Goal: Find specific page/section: Find specific page/section

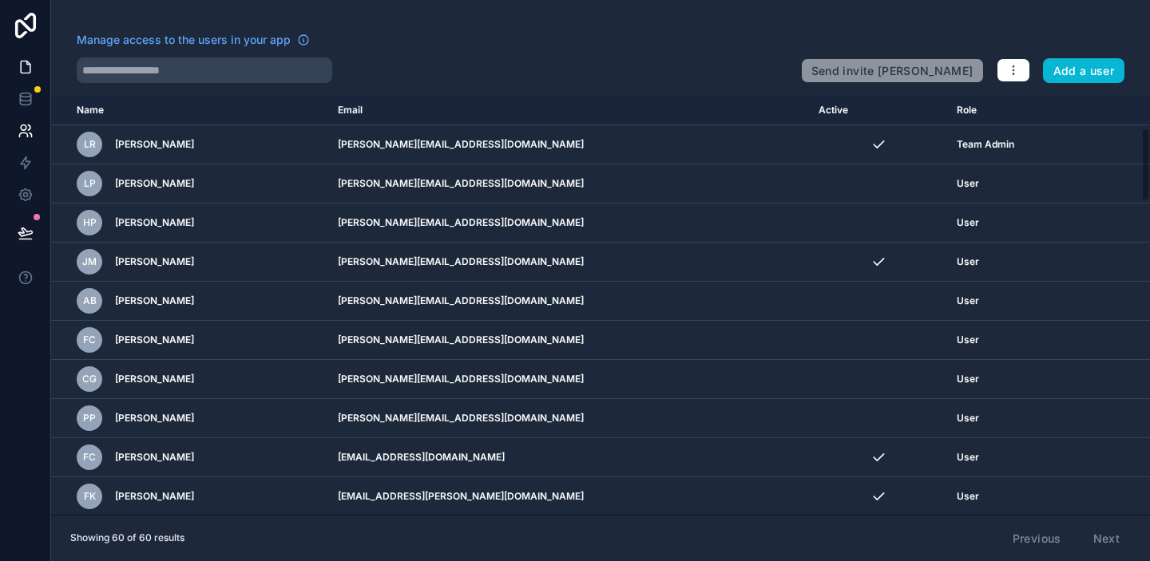
scroll to position [184, 0]
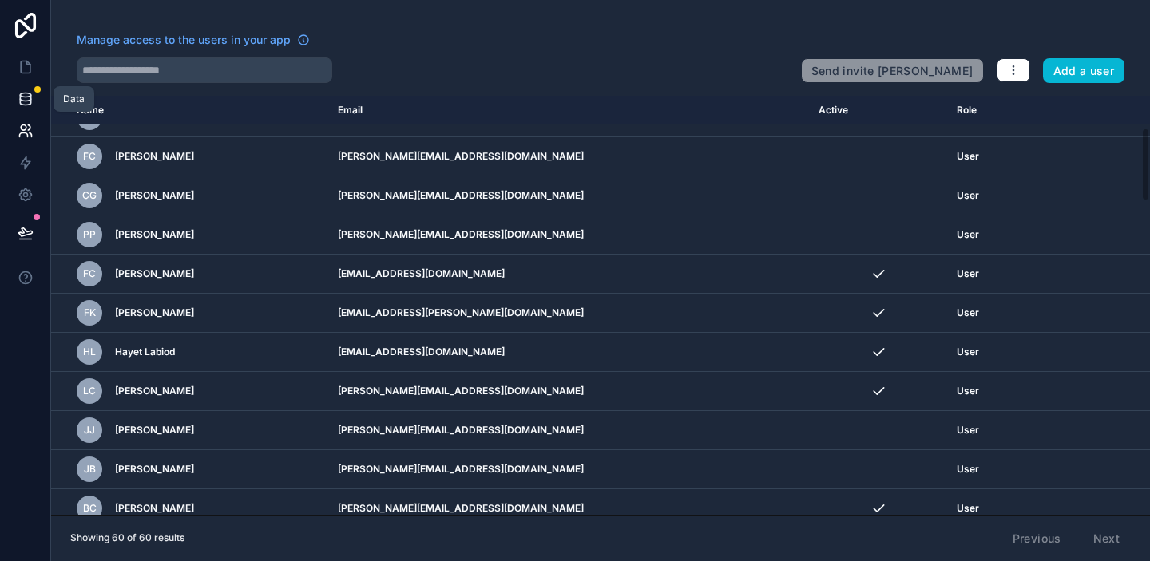
click at [24, 106] on icon at bounding box center [26, 99] width 16 height 16
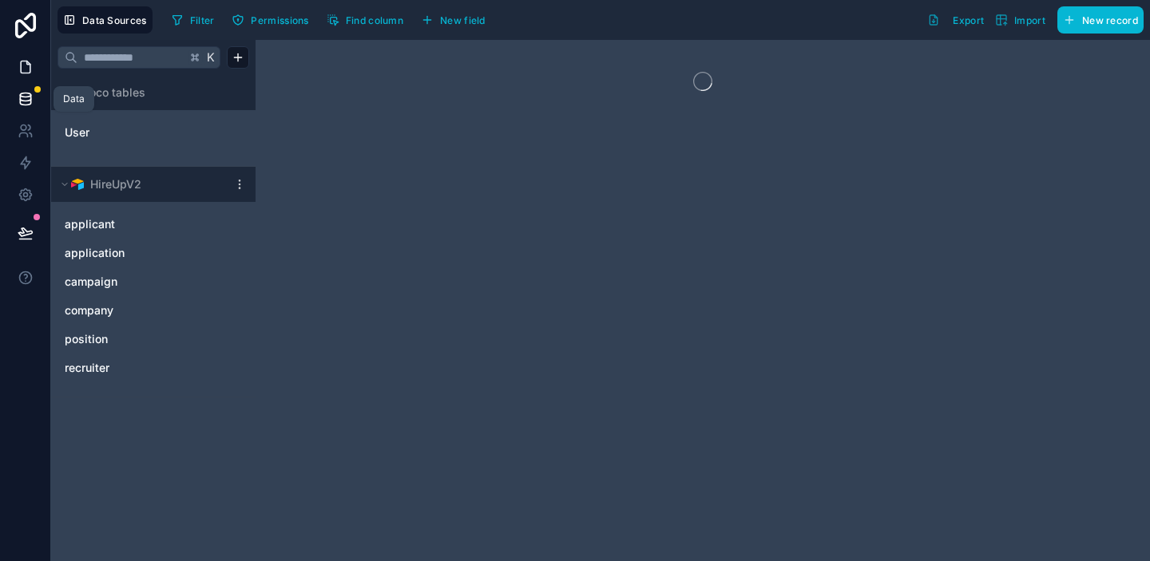
click at [24, 66] on icon at bounding box center [26, 67] width 16 height 16
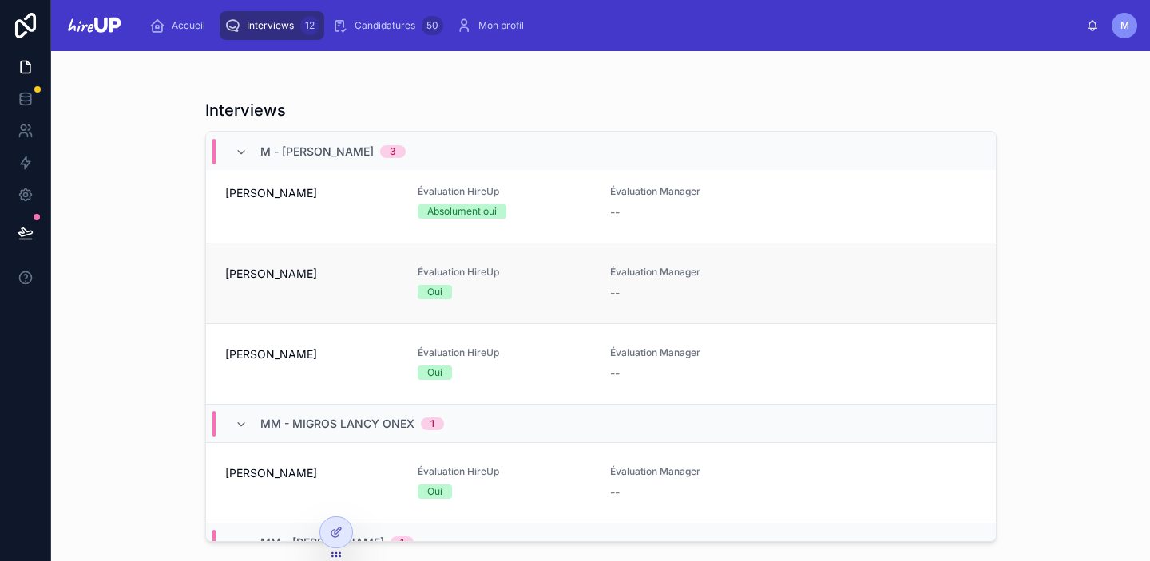
scroll to position [125, 0]
click at [357, 290] on div "[PERSON_NAME]" at bounding box center [311, 284] width 173 height 35
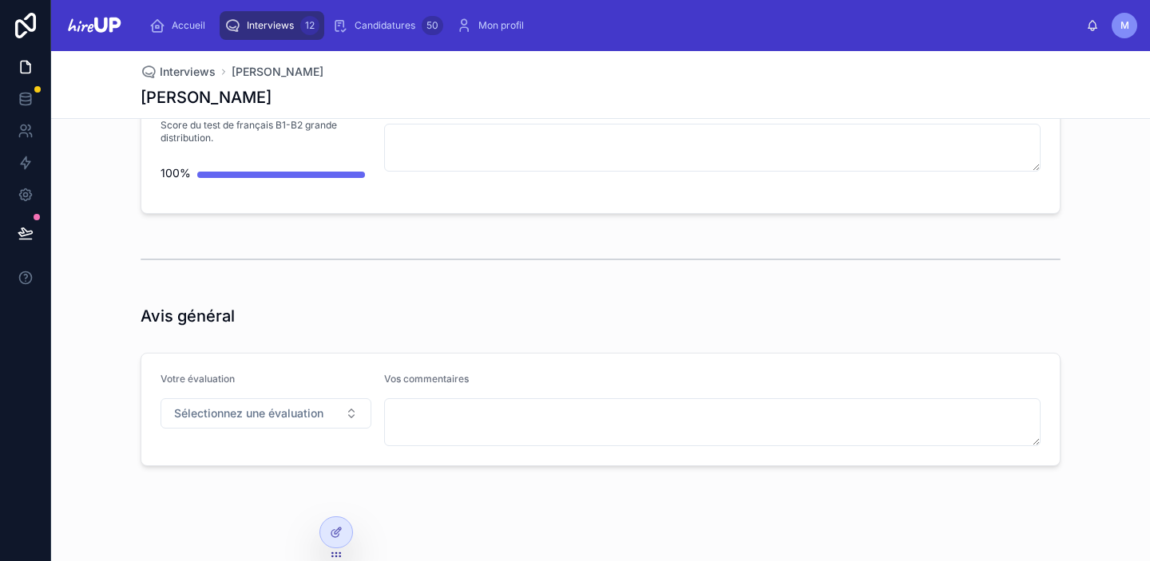
scroll to position [3935, 0]
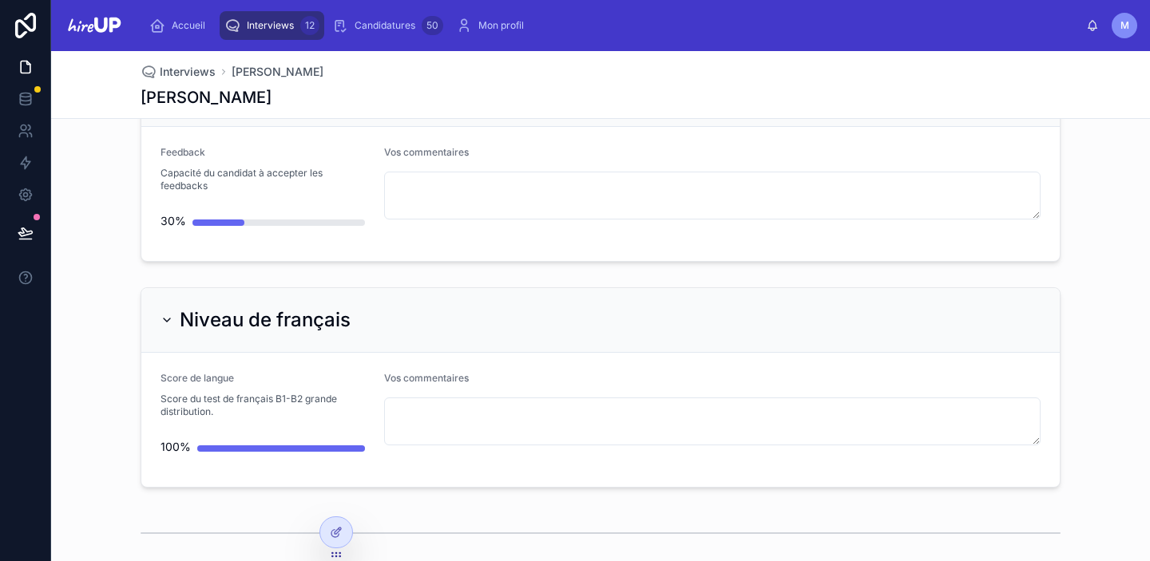
click at [287, 19] on span "Interviews" at bounding box center [270, 25] width 47 height 13
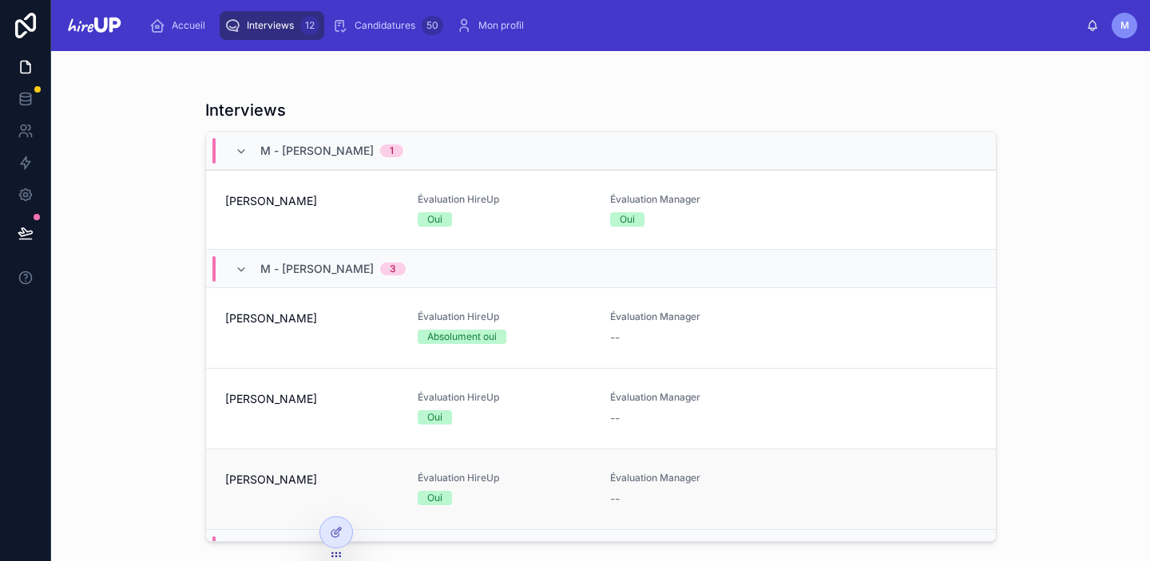
click at [301, 490] on div "[PERSON_NAME]" at bounding box center [311, 489] width 173 height 35
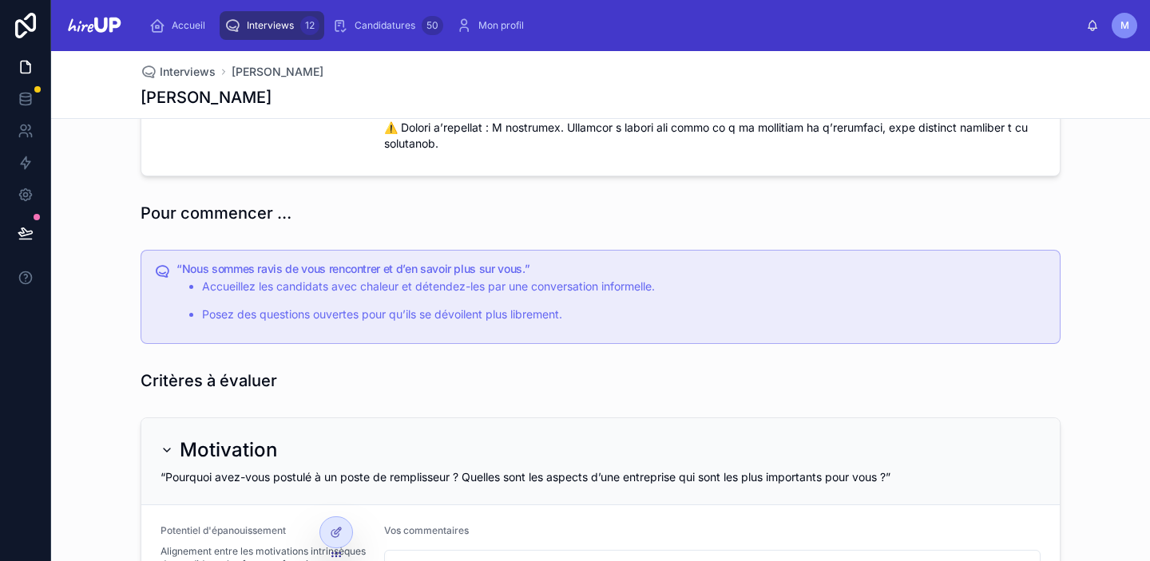
scroll to position [337, 0]
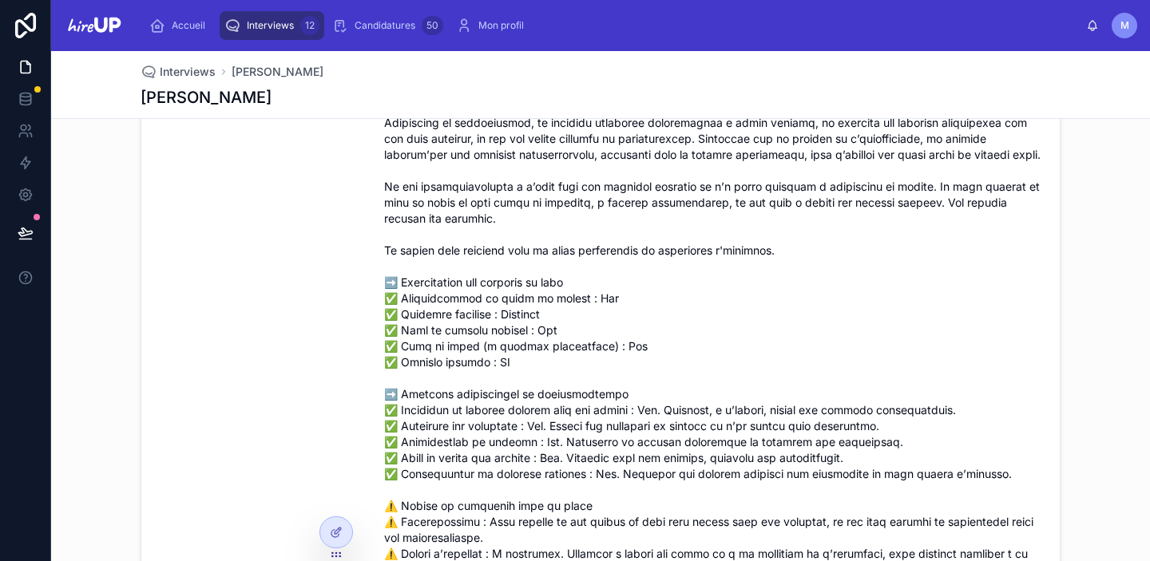
click at [288, 25] on span "Interviews" at bounding box center [270, 25] width 47 height 13
